Goal: Communication & Community: Answer question/provide support

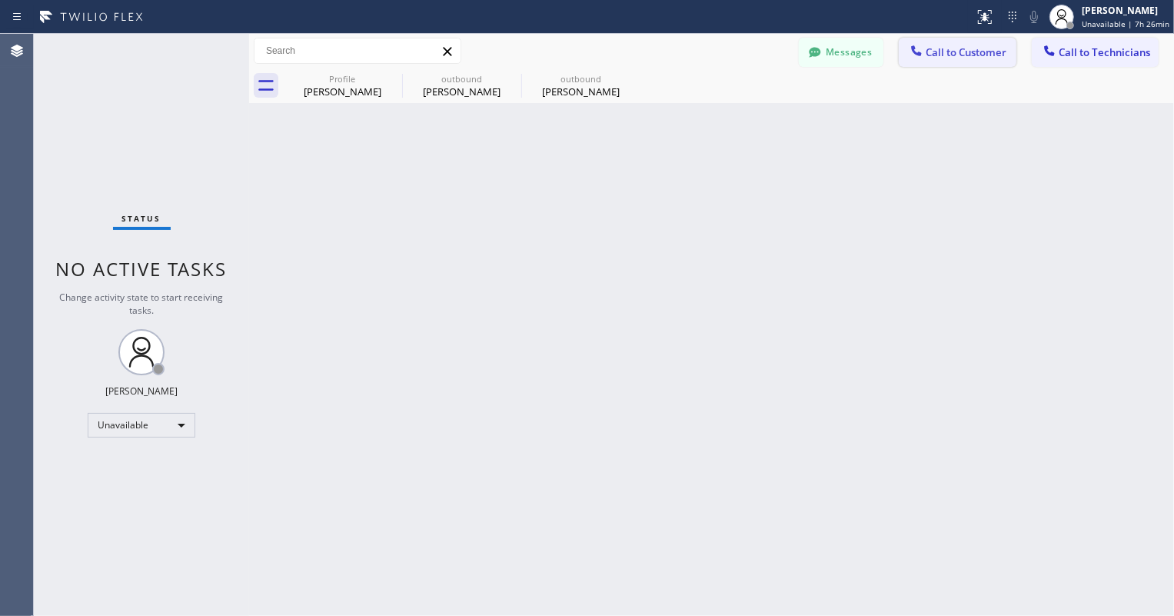
click at [927, 52] on span "Call to Customer" at bounding box center [966, 52] width 81 height 14
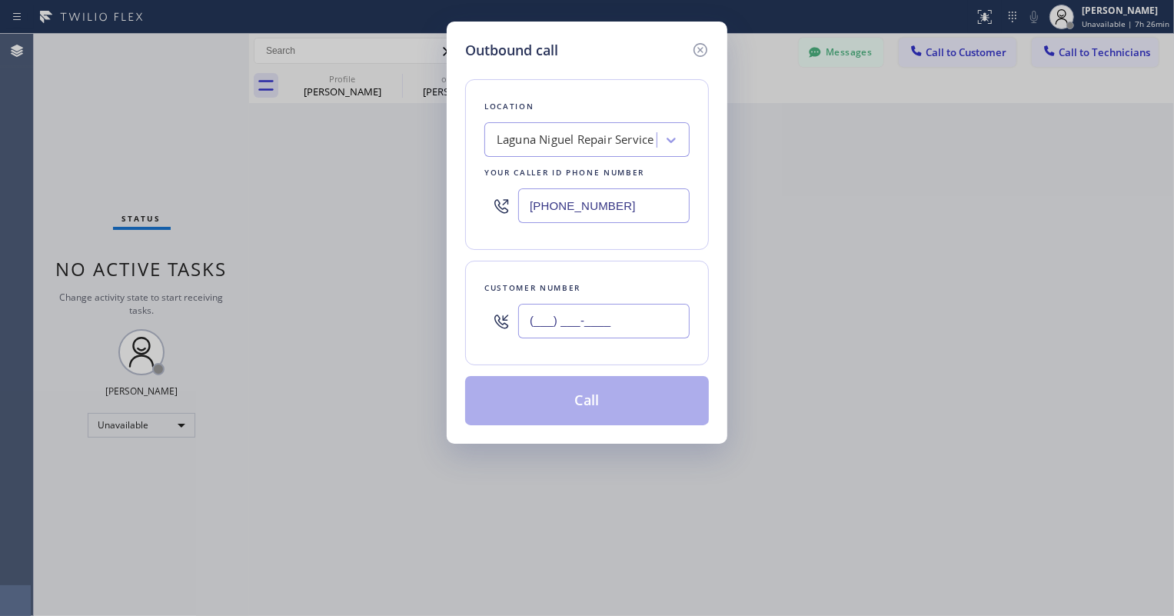
click at [556, 316] on input "(___) ___-____" at bounding box center [603, 321] width 171 height 35
paste input "562) 277-0258"
type input "[PHONE_NUMBER]"
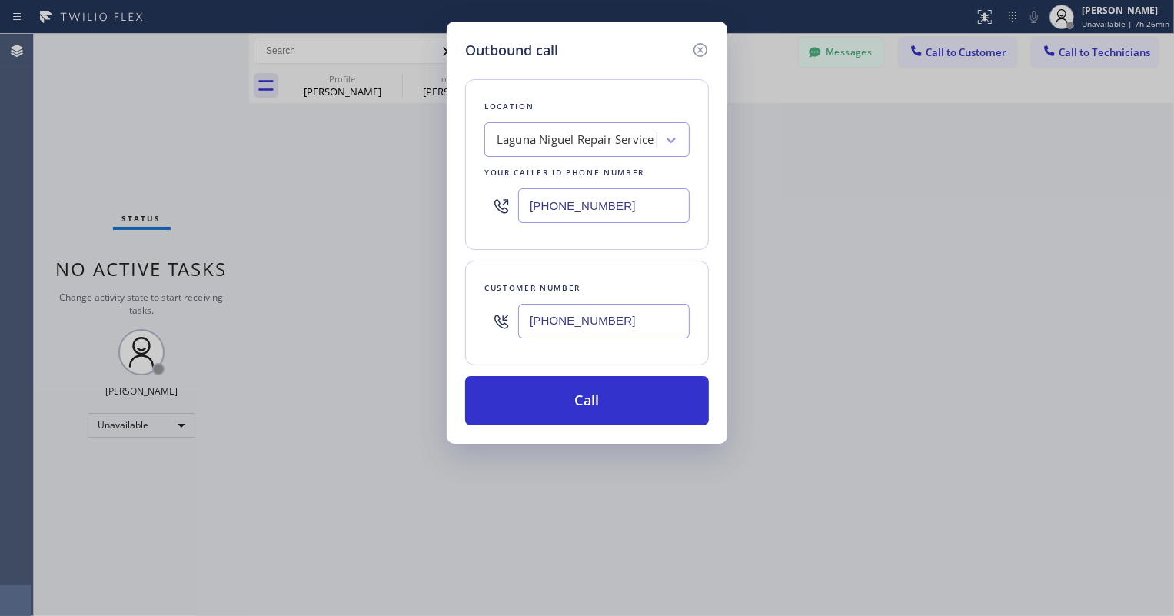
click at [561, 211] on input "[PHONE_NUMBER]" at bounding box center [603, 205] width 171 height 35
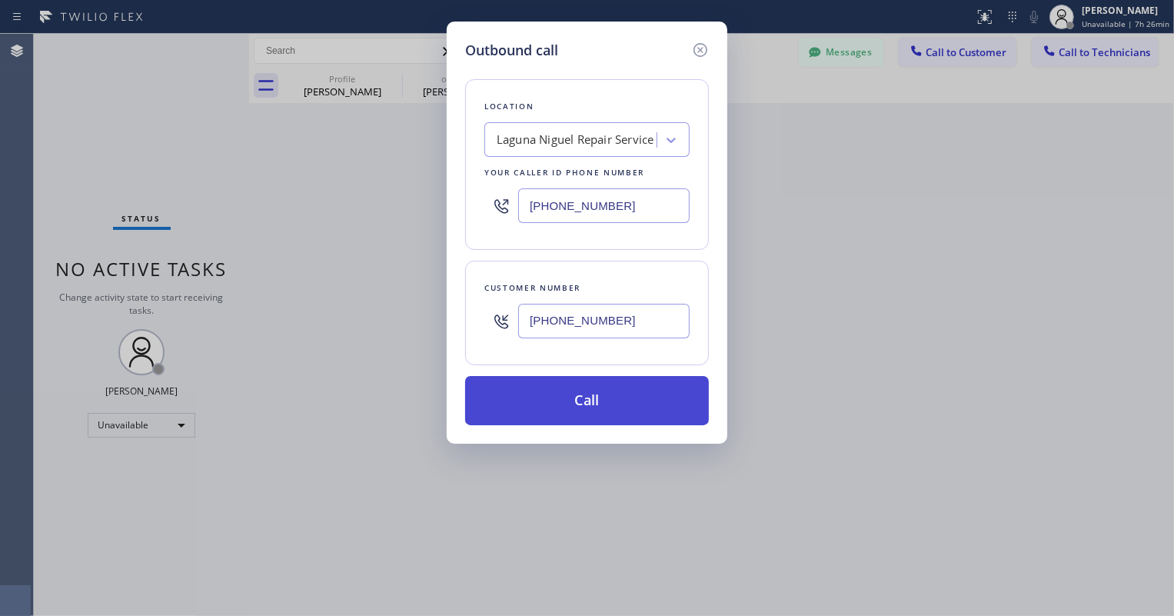
paste input "855) 731-4952"
type input "[PHONE_NUMBER]"
click at [593, 409] on button "Call" at bounding box center [587, 400] width 244 height 49
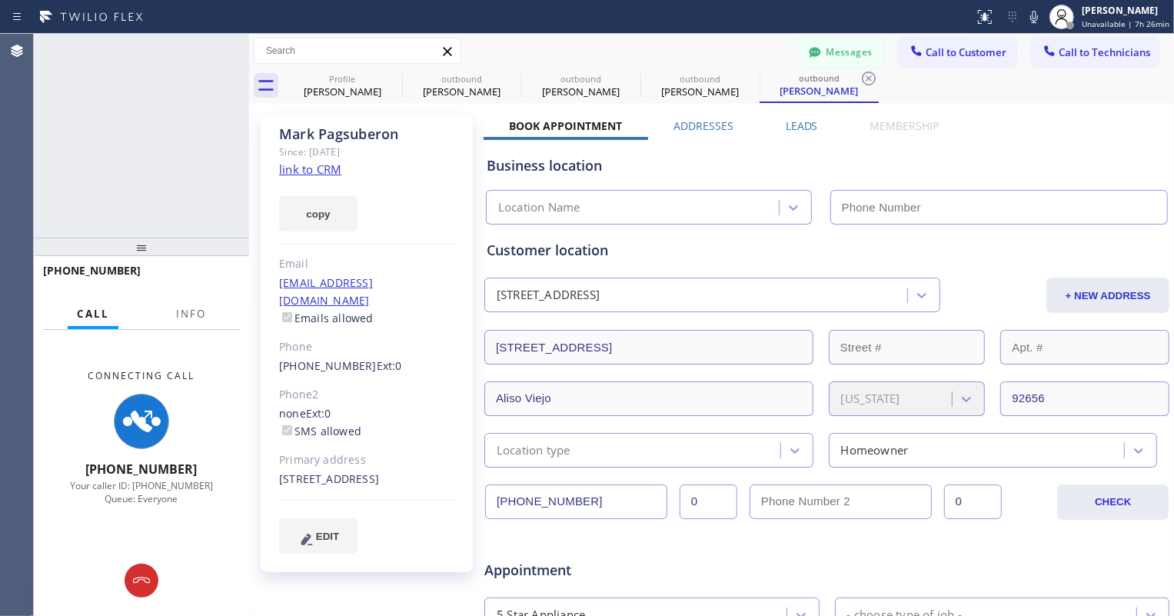
type input "[PHONE_NUMBER]"
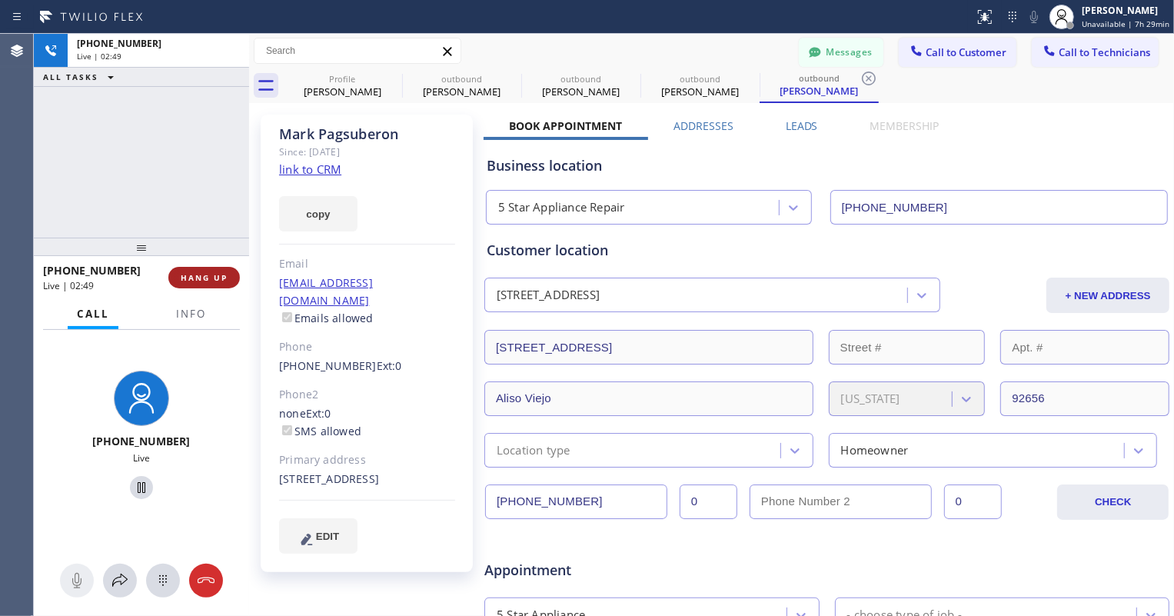
click at [192, 277] on span "HANG UP" at bounding box center [204, 277] width 47 height 11
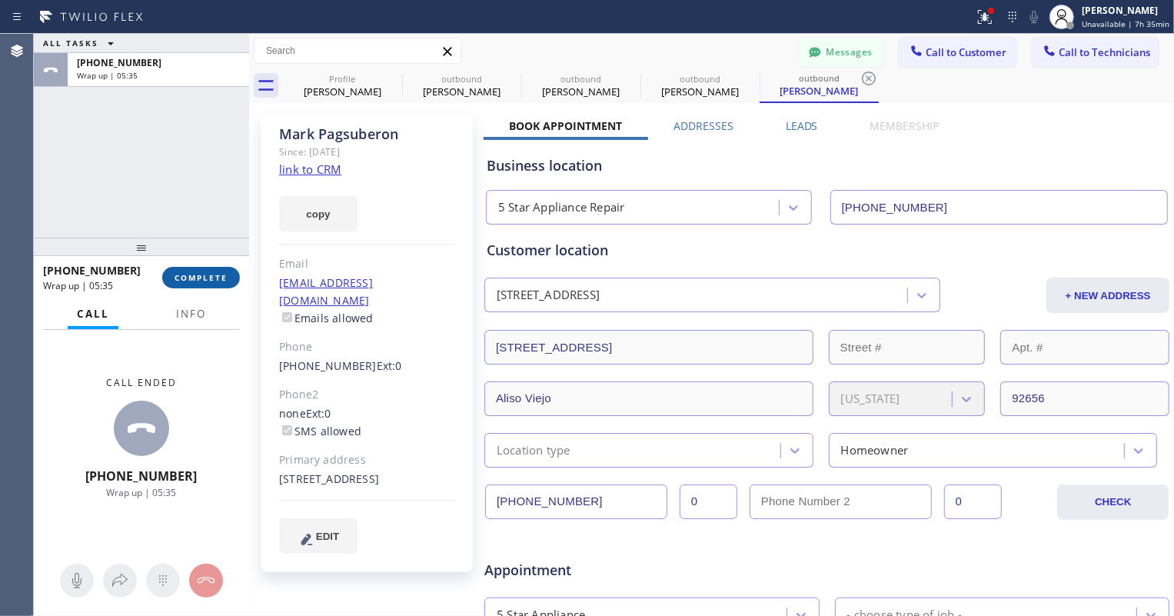
click at [205, 278] on span "COMPLETE" at bounding box center [201, 277] width 53 height 11
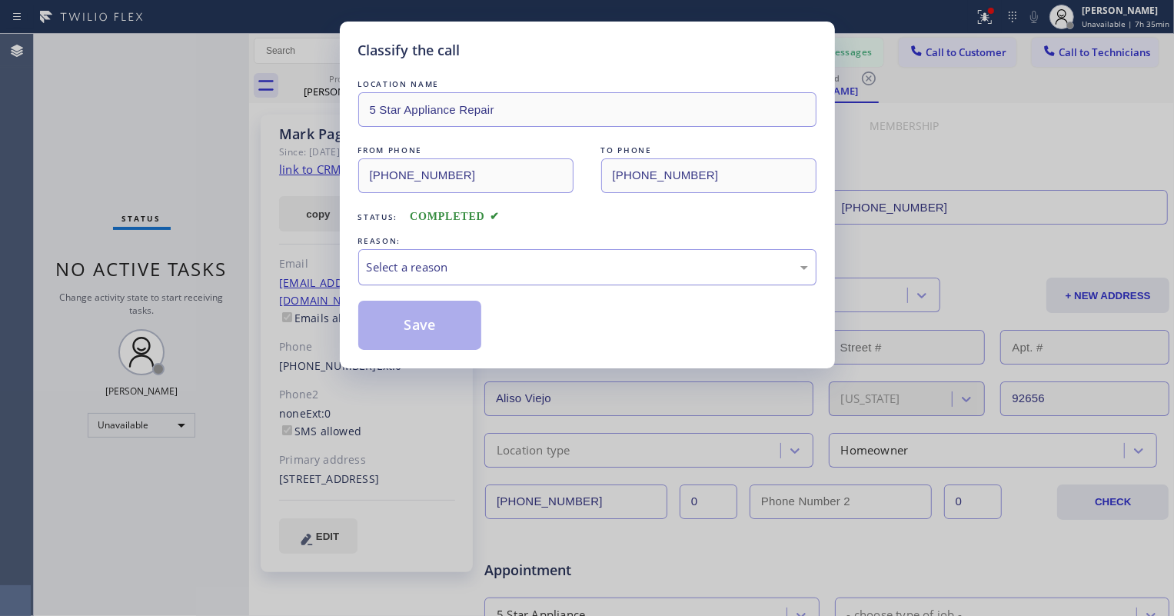
click at [404, 268] on div "Select a reason" at bounding box center [587, 267] width 441 height 18
click at [408, 318] on button "Save" at bounding box center [420, 325] width 124 height 49
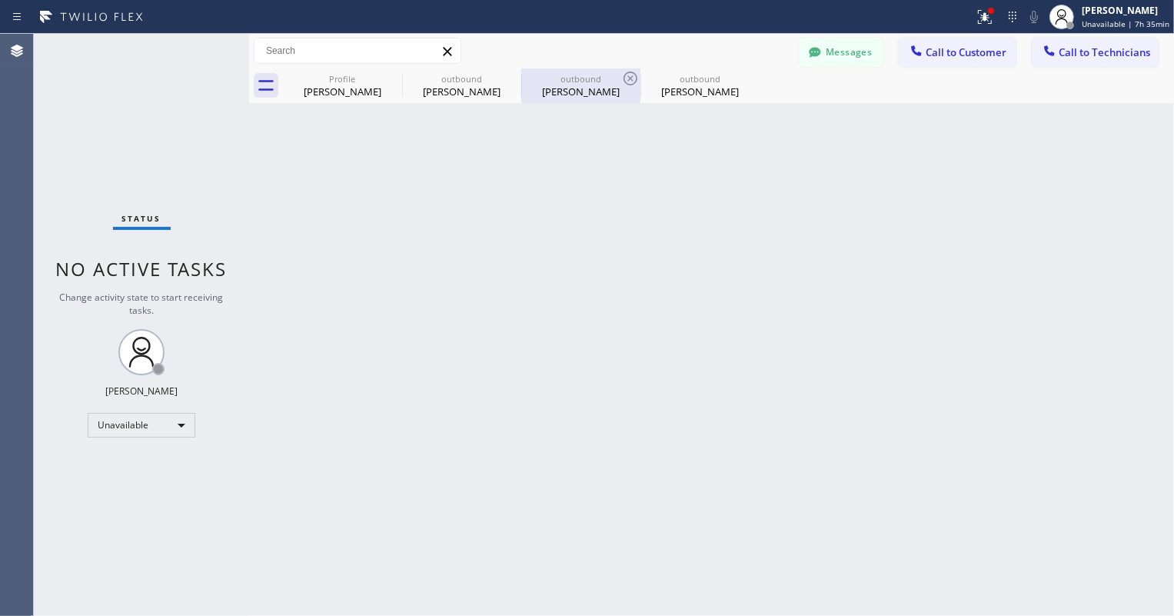
click at [569, 88] on div "[PERSON_NAME]" at bounding box center [581, 92] width 116 height 14
type input "[PHONE_NUMBER]"
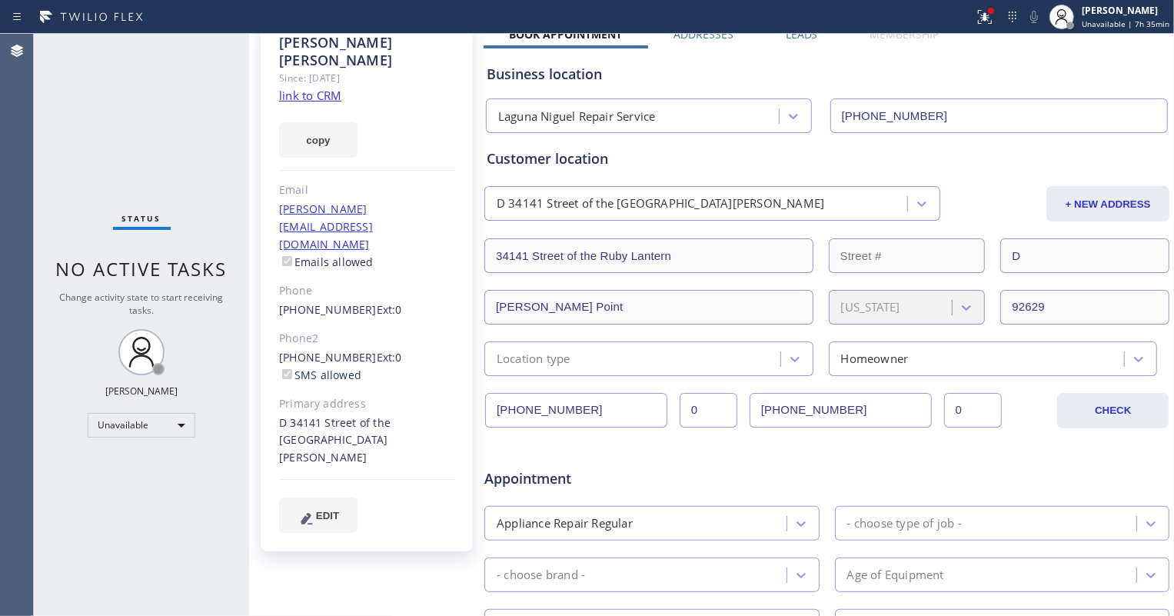
scroll to position [69, 0]
